Goal: Information Seeking & Learning: Learn about a topic

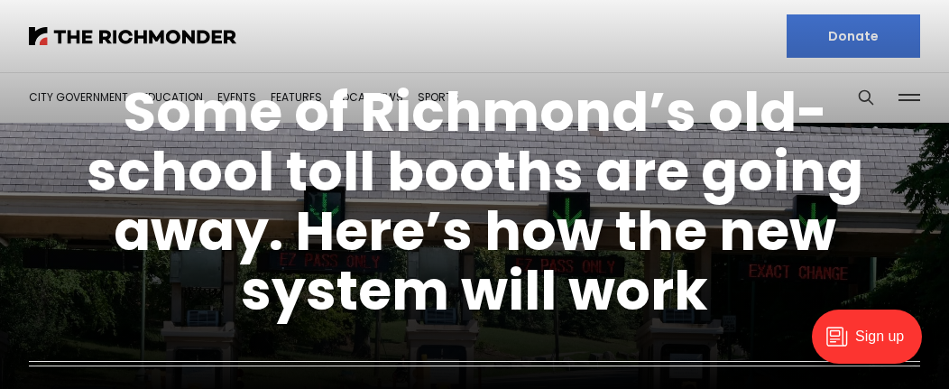
click at [865, 93] on h1 "Some of Richmond’s old-school toll booths are going away. Here’s how the new sy…" at bounding box center [475, 201] width 812 height 238
click at [861, 98] on h1 "Some of Richmond’s old-school toll booths are going away. Here’s how the new sy…" at bounding box center [475, 201] width 812 height 238
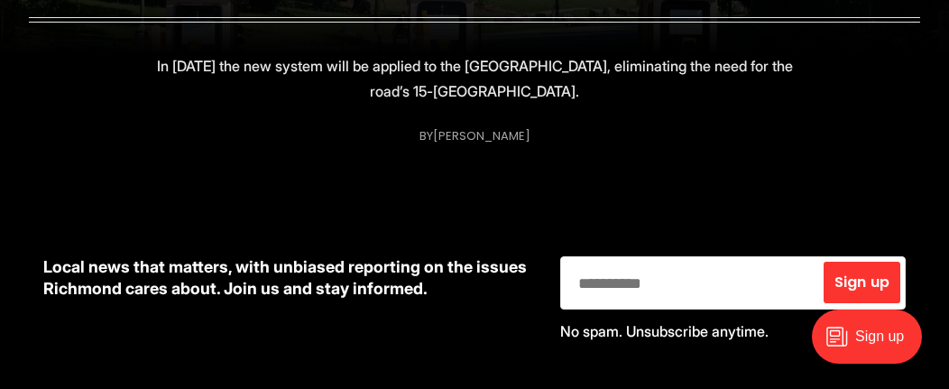
scroll to position [180, 0]
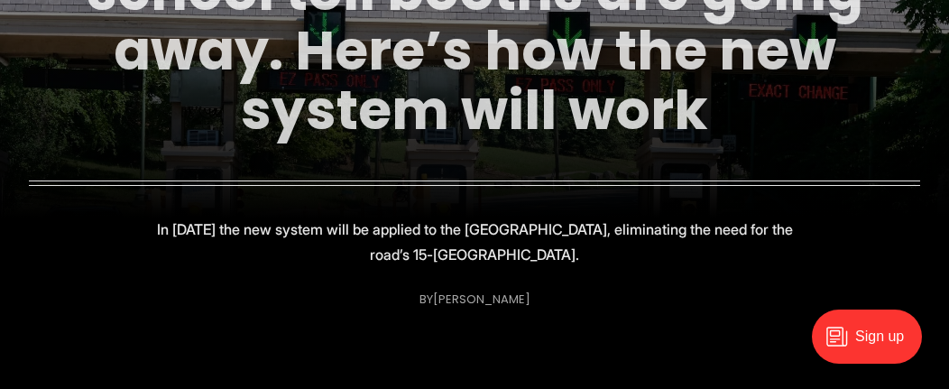
click at [532, 111] on link "Some of Richmond’s old-school toll booths are going away. Here’s how the new sy…" at bounding box center [475, 21] width 777 height 254
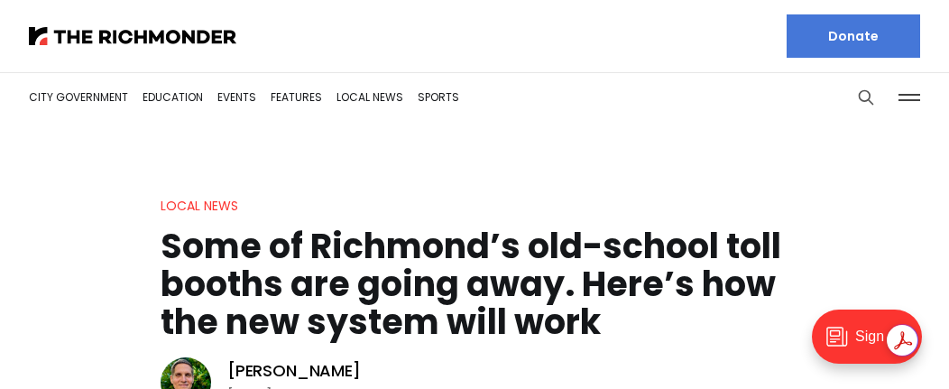
click at [873, 95] on icon "Search this site" at bounding box center [866, 97] width 18 height 18
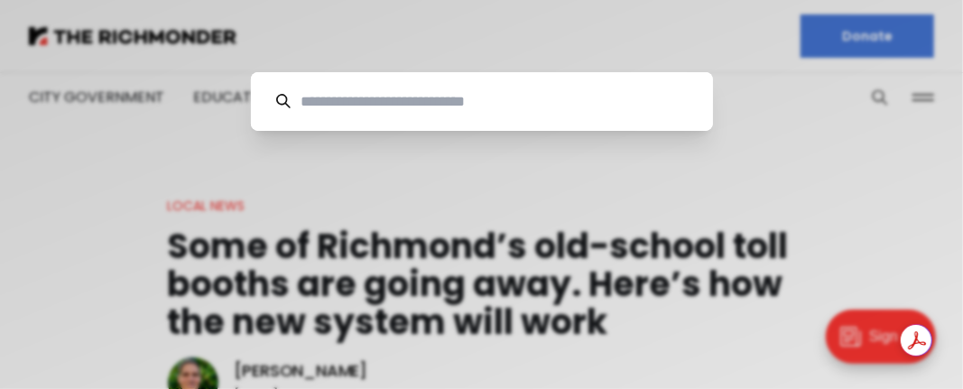
click at [412, 119] on input at bounding box center [489, 101] width 397 height 59
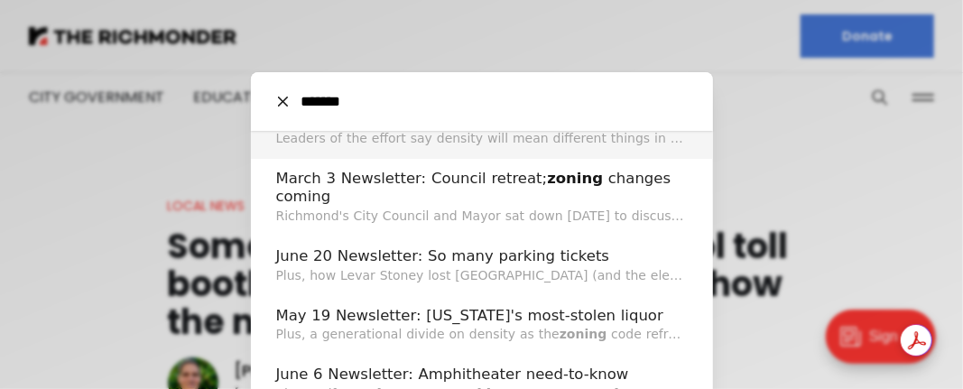
scroll to position [473, 0]
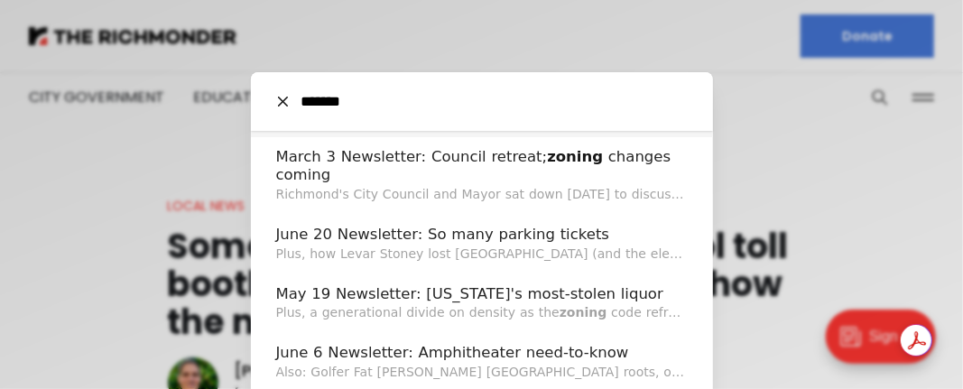
click at [358, 109] on input "******" at bounding box center [489, 101] width 397 height 59
type input "******"
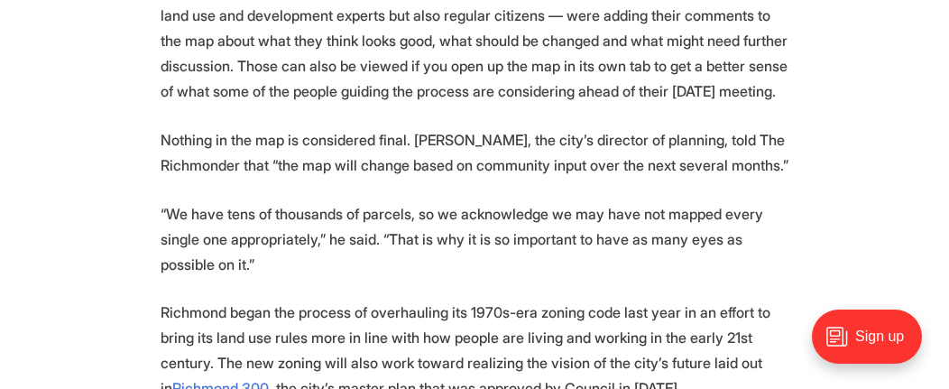
scroll to position [1173, 0]
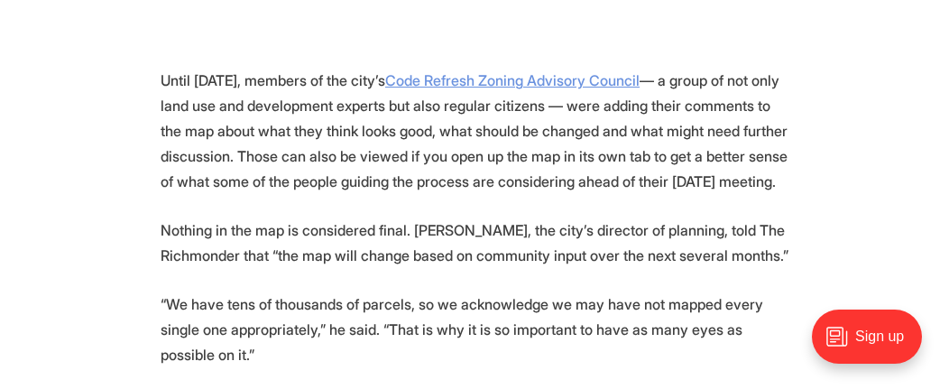
click at [502, 83] on u "Code Refresh Zoning Advisory Council" at bounding box center [512, 80] width 254 height 18
